Goal: Task Accomplishment & Management: Use online tool/utility

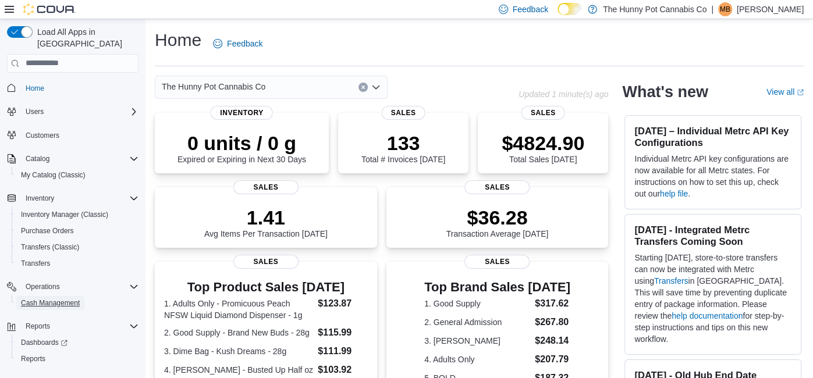
click at [41, 298] on span "Cash Management" at bounding box center [50, 302] width 59 height 9
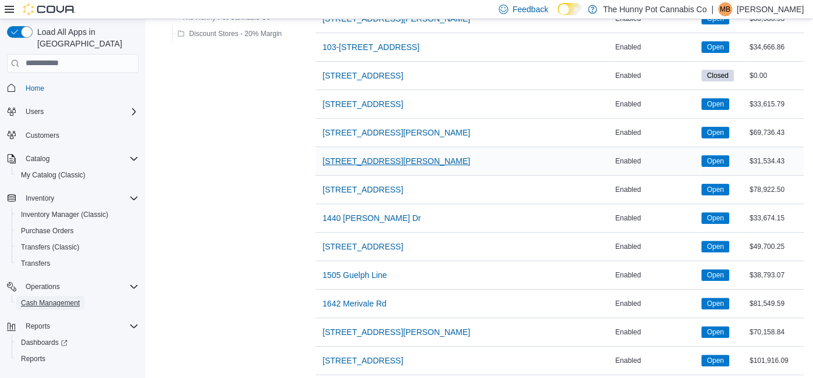
scroll to position [176, 0]
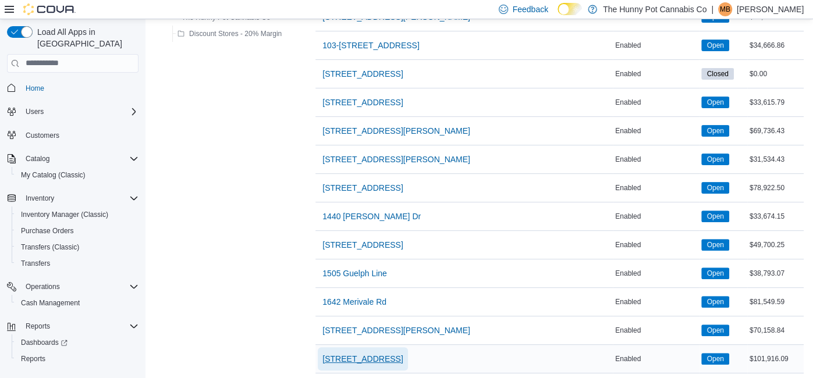
click at [351, 349] on span "198 Queen St" at bounding box center [362, 358] width 80 height 23
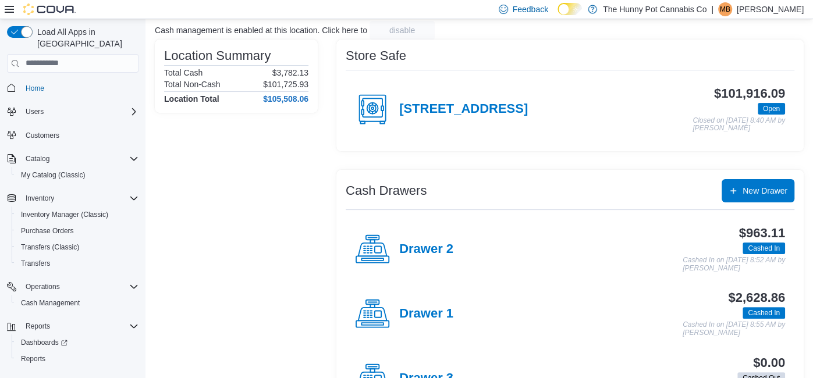
scroll to position [87, 0]
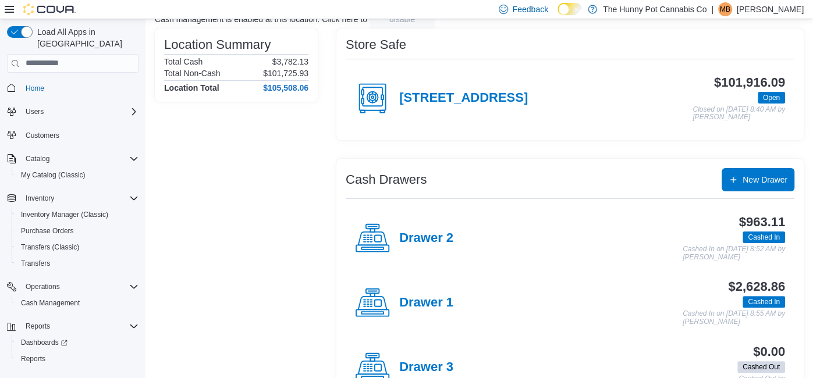
click at [422, 297] on h4 "Drawer 1" at bounding box center [426, 303] width 54 height 15
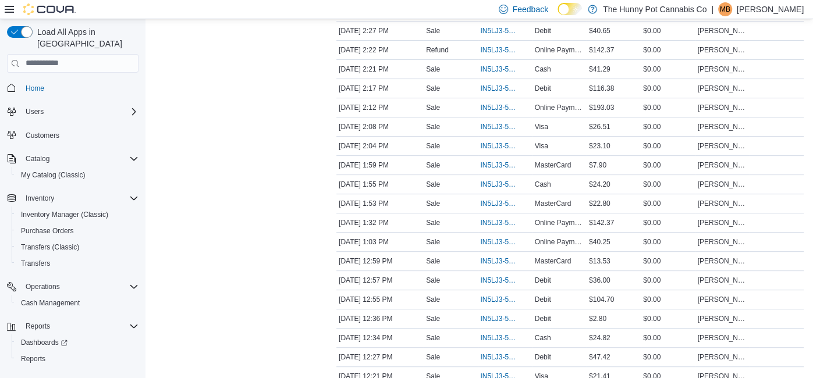
scroll to position [281, 0]
click at [498, 275] on span "IN5LJ3-5755485" at bounding box center [499, 279] width 38 height 9
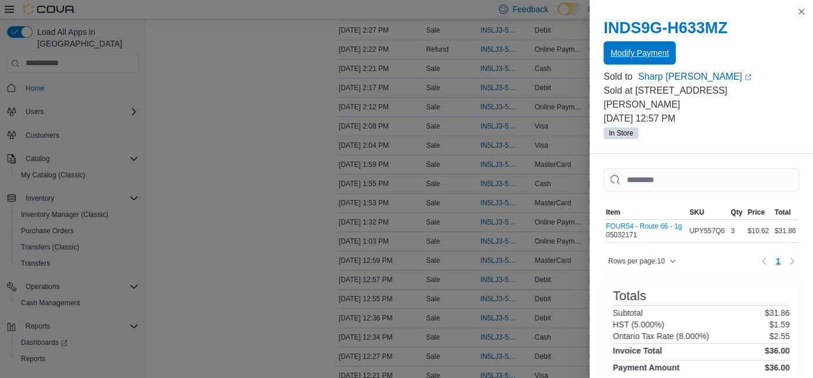
click at [620, 56] on span "Modify Payment" at bounding box center [639, 53] width 58 height 12
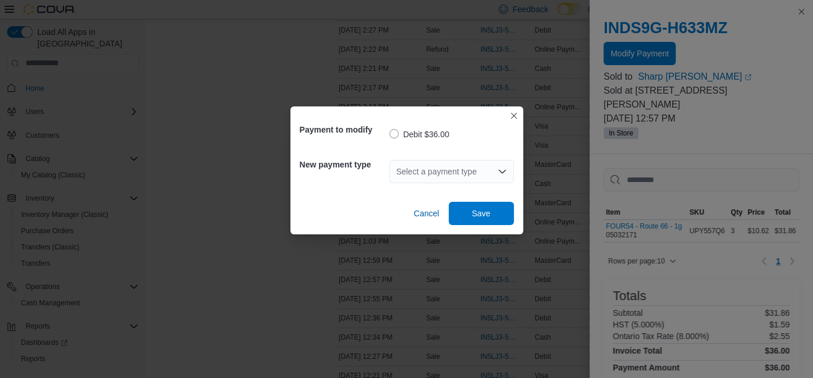
click at [424, 161] on div "Select a payment type" at bounding box center [451, 171] width 125 height 23
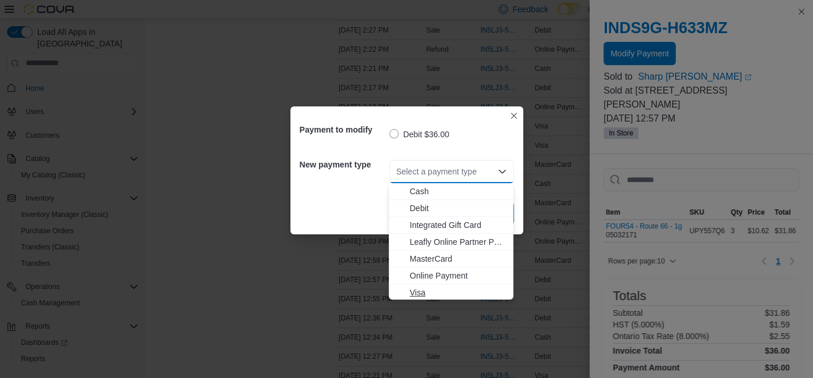
click at [445, 289] on span "Visa" at bounding box center [458, 293] width 97 height 12
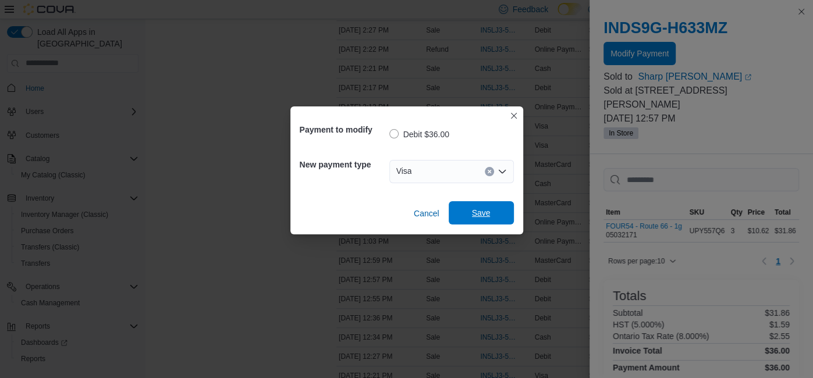
click at [476, 211] on span "Save" at bounding box center [481, 213] width 19 height 12
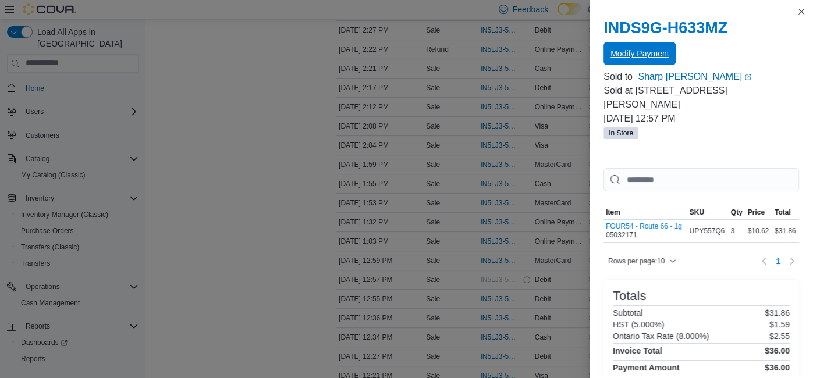
scroll to position [0, 0]
